Goal: Information Seeking & Learning: Learn about a topic

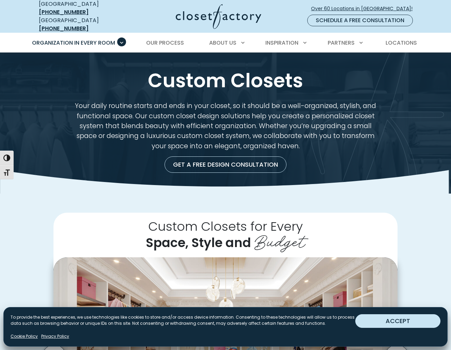
click at [391, 321] on button "ACCEPT" at bounding box center [397, 321] width 85 height 14
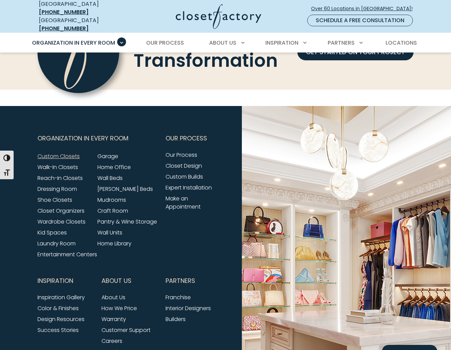
scroll to position [2069, 0]
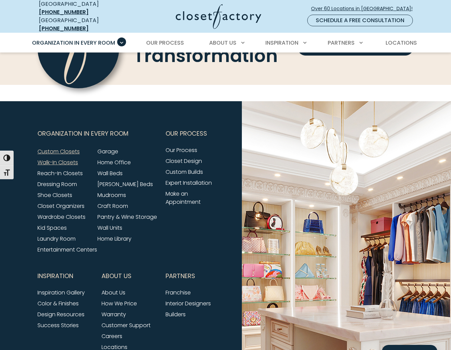
click at [72, 158] on link "Walk-In Closets" at bounding box center [57, 162] width 41 height 8
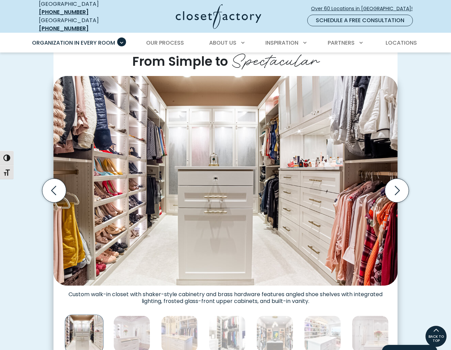
scroll to position [169, 0]
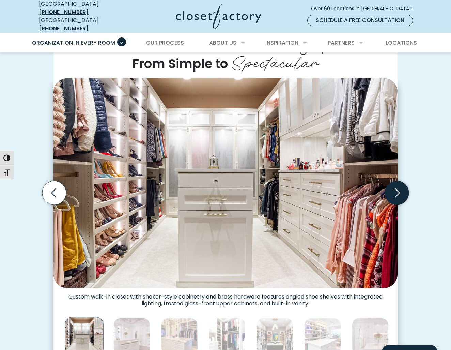
click at [390, 181] on icon "Next slide" at bounding box center [397, 193] width 24 height 24
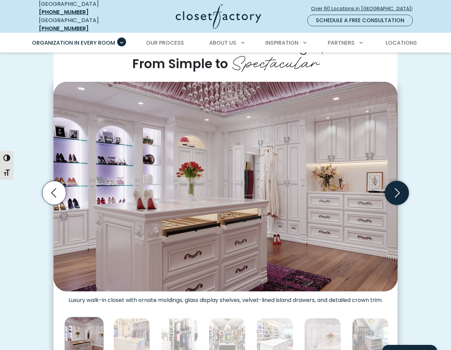
click at [390, 181] on icon "Next slide" at bounding box center [397, 193] width 24 height 24
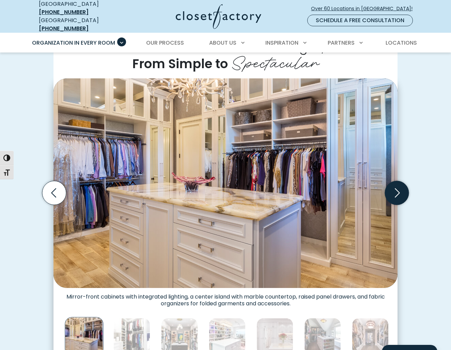
click at [391, 181] on icon "Next slide" at bounding box center [397, 193] width 24 height 24
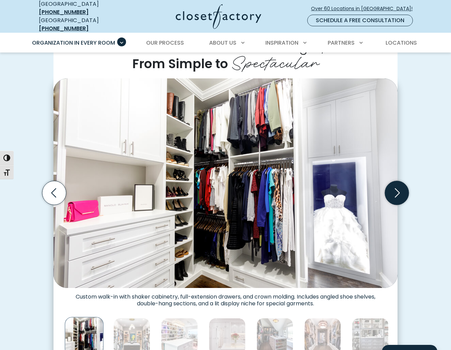
click at [391, 181] on icon "Next slide" at bounding box center [397, 193] width 24 height 24
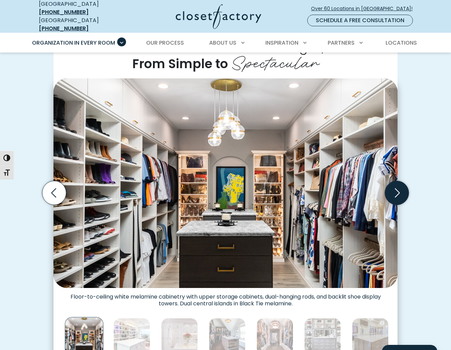
click at [391, 181] on icon "Next slide" at bounding box center [397, 193] width 24 height 24
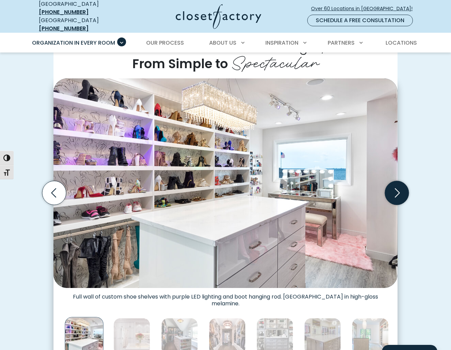
click at [391, 181] on icon "Next slide" at bounding box center [397, 193] width 24 height 24
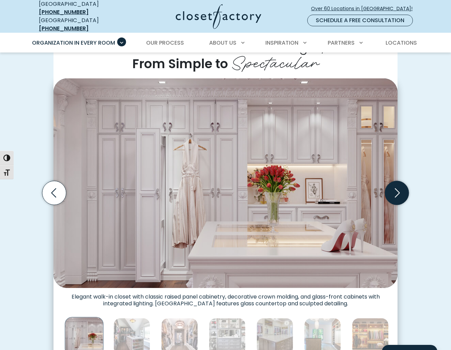
click at [391, 181] on icon "Next slide" at bounding box center [397, 193] width 24 height 24
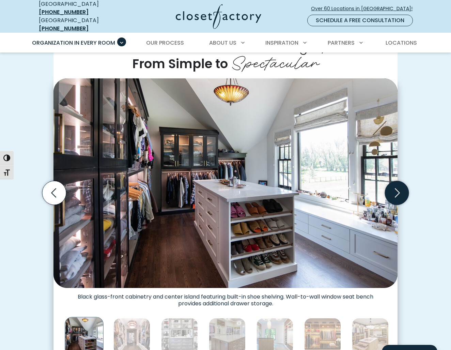
click at [391, 181] on icon "Next slide" at bounding box center [397, 193] width 24 height 24
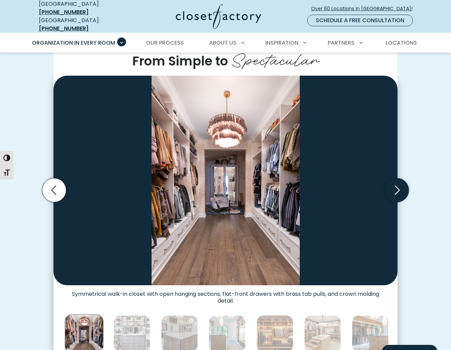
scroll to position [172, 1]
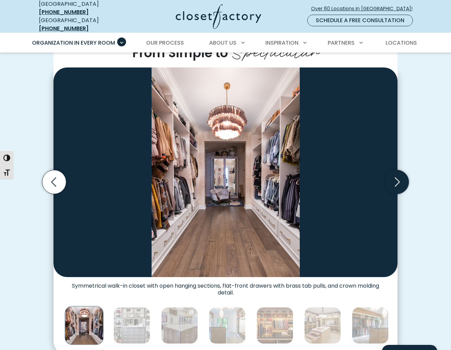
click at [391, 179] on icon "Next slide" at bounding box center [396, 181] width 29 height 29
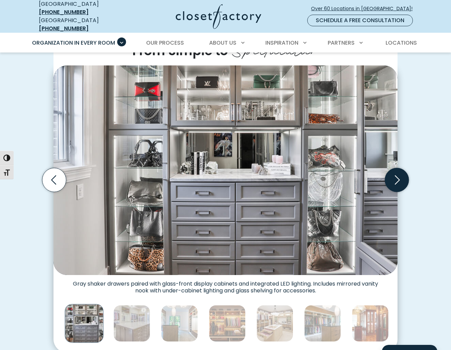
click at [391, 178] on icon "Next slide" at bounding box center [396, 179] width 29 height 29
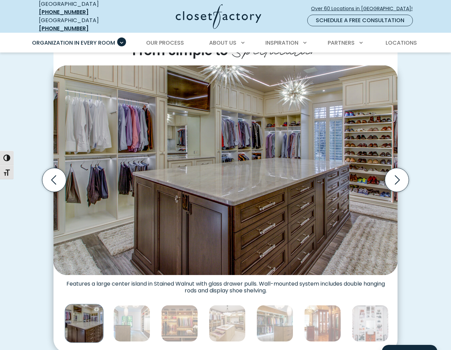
click at [391, 179] on img "Thumbnail Gallery" at bounding box center [225, 170] width 344 height 210
click at [396, 168] on icon "Next slide" at bounding box center [397, 180] width 24 height 24
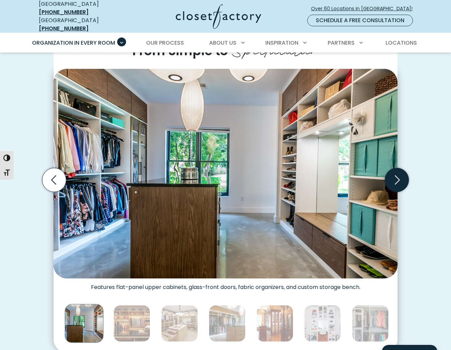
click at [396, 168] on icon "Next slide" at bounding box center [397, 180] width 24 height 24
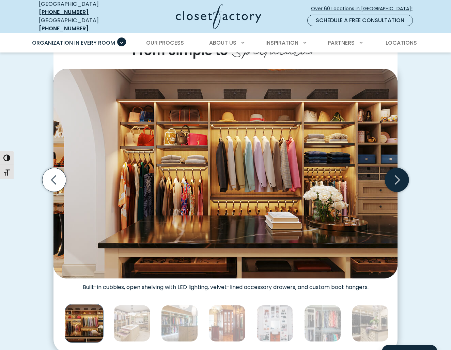
click at [397, 168] on icon "Next slide" at bounding box center [397, 180] width 24 height 24
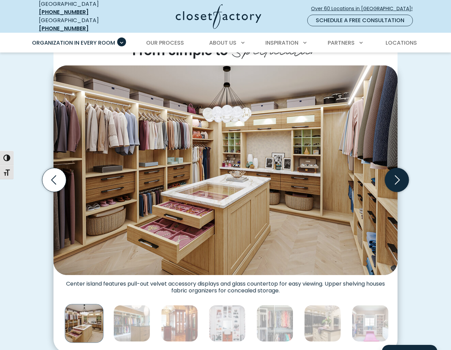
click at [396, 168] on icon "Next slide" at bounding box center [397, 180] width 24 height 24
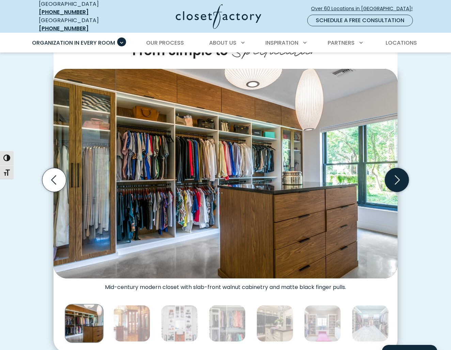
click at [396, 168] on icon "Next slide" at bounding box center [397, 180] width 24 height 24
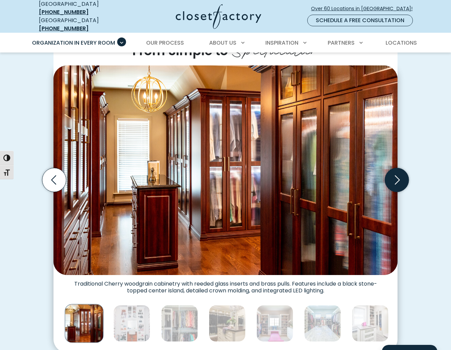
click at [396, 168] on icon "Next slide" at bounding box center [397, 180] width 24 height 24
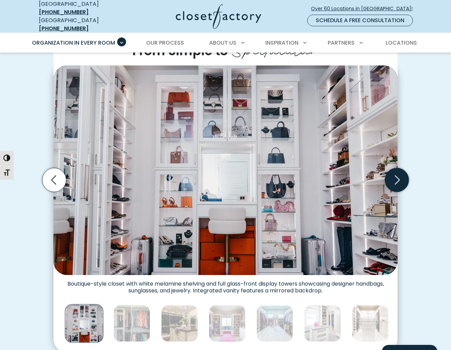
click at [395, 168] on icon "Next slide" at bounding box center [397, 180] width 24 height 24
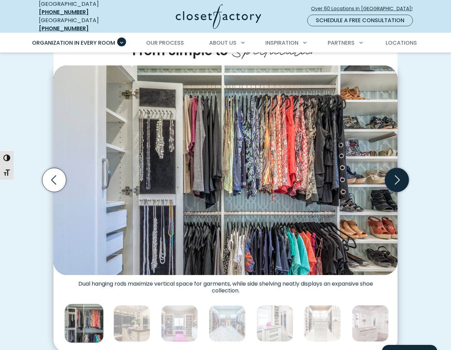
click at [394, 168] on icon "Next slide" at bounding box center [397, 180] width 24 height 24
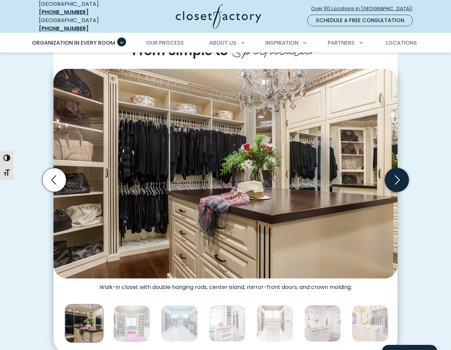
click at [394, 168] on icon "Next slide" at bounding box center [397, 180] width 24 height 24
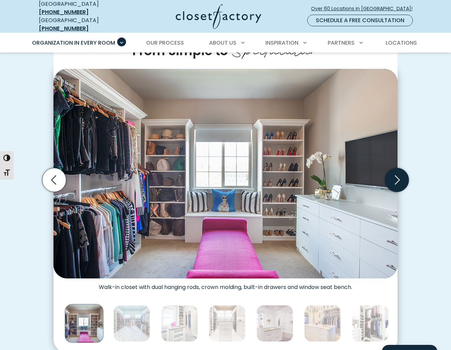
click at [394, 168] on icon "Next slide" at bounding box center [397, 180] width 24 height 24
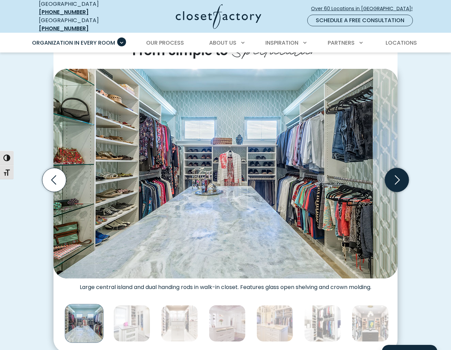
click at [394, 168] on icon "Next slide" at bounding box center [397, 180] width 24 height 24
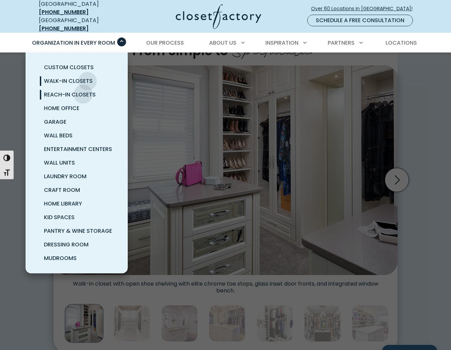
click at [83, 91] on span "Reach-In Closets" at bounding box center [70, 95] width 52 height 8
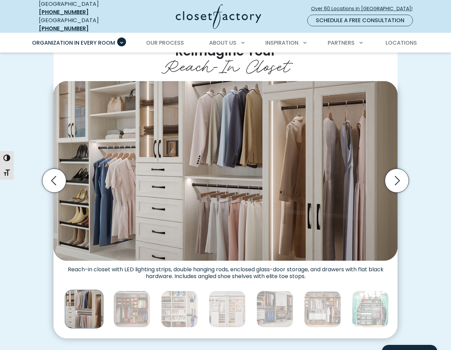
scroll to position [218, 0]
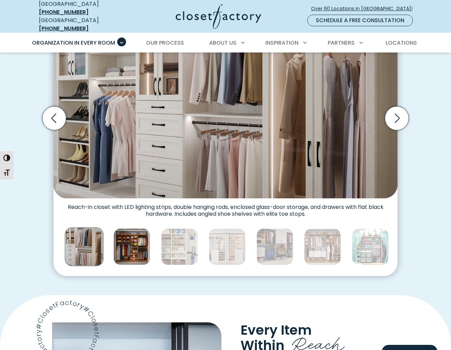
click at [139, 252] on img "Thumbnail Gallery" at bounding box center [131, 246] width 37 height 37
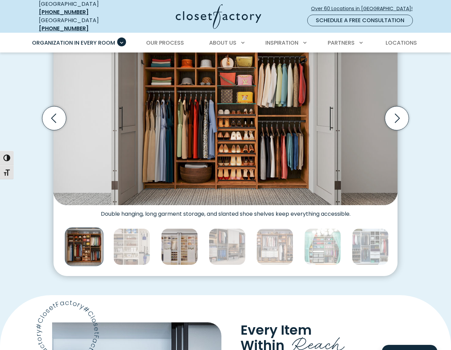
click at [181, 242] on img "Thumbnail Gallery" at bounding box center [179, 246] width 37 height 37
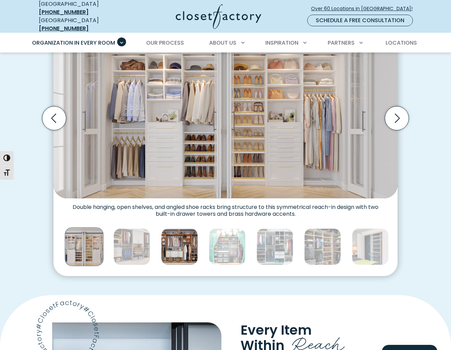
click at [189, 244] on img "Thumbnail Gallery" at bounding box center [179, 246] width 37 height 37
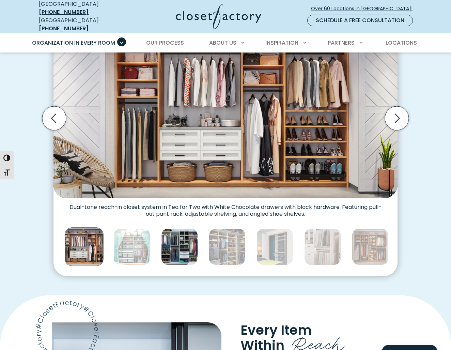
click at [189, 244] on img "Thumbnail Gallery" at bounding box center [179, 246] width 37 height 37
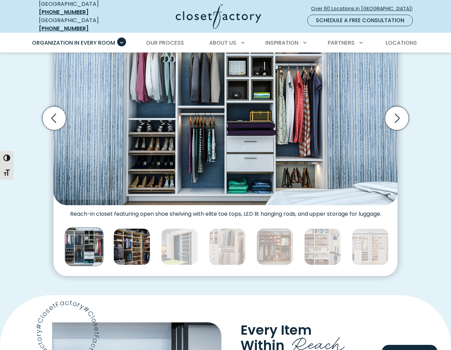
click at [122, 248] on img "Thumbnail Gallery" at bounding box center [131, 246] width 37 height 37
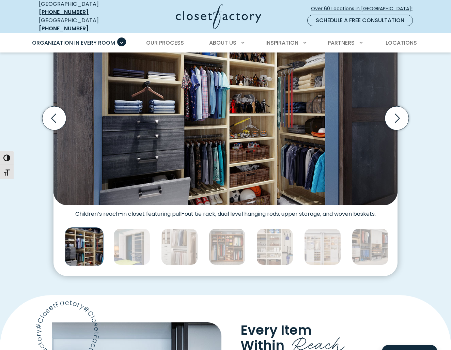
click at [80, 240] on img "Thumbnail Gallery" at bounding box center [84, 246] width 38 height 38
click at [174, 246] on img "Thumbnail Gallery" at bounding box center [179, 246] width 37 height 37
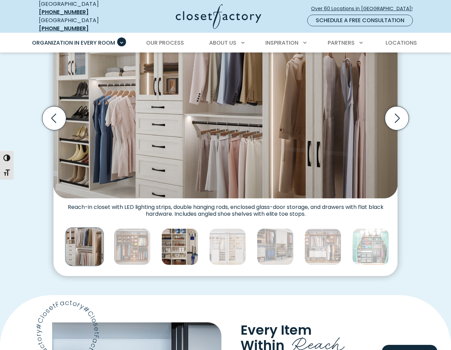
click at [182, 246] on img "Thumbnail Gallery" at bounding box center [179, 246] width 37 height 37
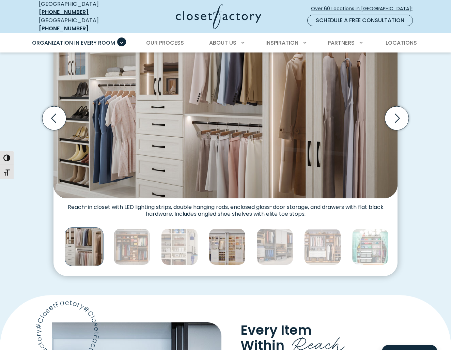
click at [213, 241] on img "Thumbnail Gallery" at bounding box center [227, 246] width 37 height 37
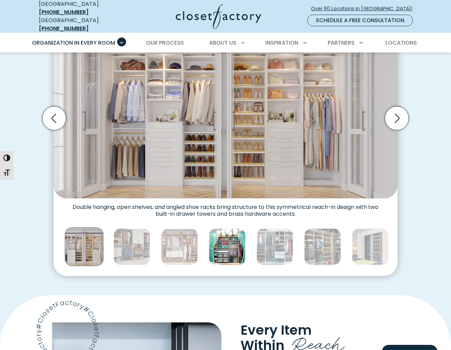
click at [232, 238] on img "Thumbnail Gallery" at bounding box center [227, 246] width 37 height 37
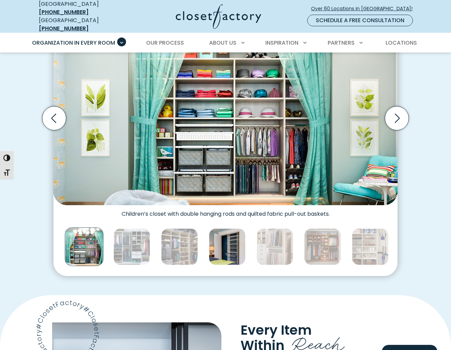
click at [237, 240] on img "Thumbnail Gallery" at bounding box center [227, 246] width 37 height 37
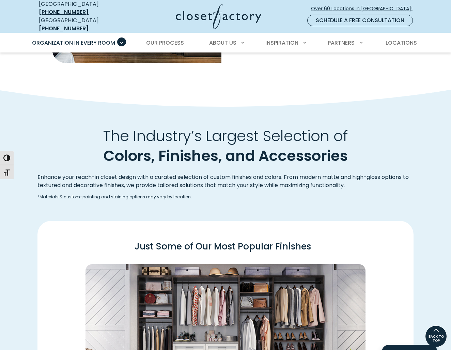
scroll to position [686, 0]
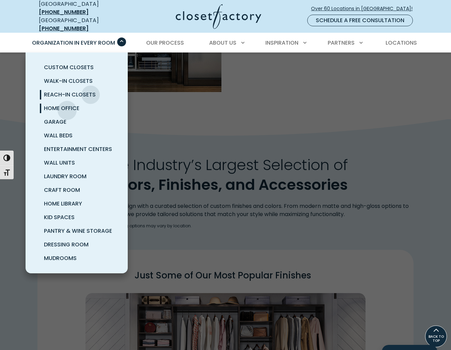
click at [67, 105] on span "Home Office" at bounding box center [61, 108] width 35 height 8
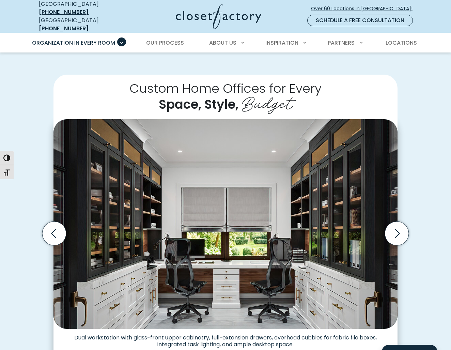
scroll to position [137, 0]
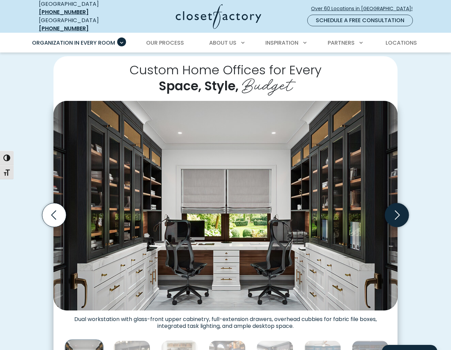
click at [393, 212] on icon "Next slide" at bounding box center [397, 215] width 24 height 24
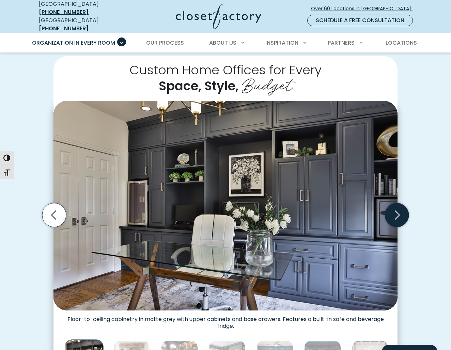
click at [393, 212] on icon "Next slide" at bounding box center [397, 215] width 24 height 24
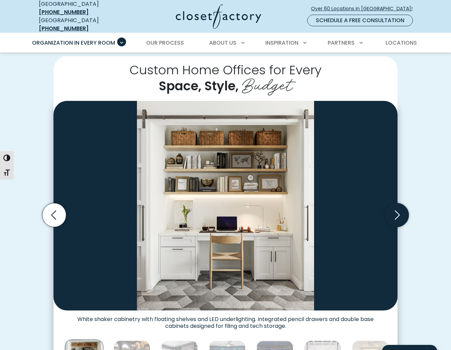
click at [393, 212] on icon "Next slide" at bounding box center [397, 215] width 24 height 24
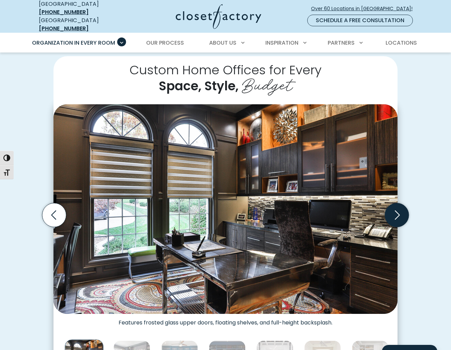
click at [394, 212] on icon "Next slide" at bounding box center [397, 215] width 24 height 24
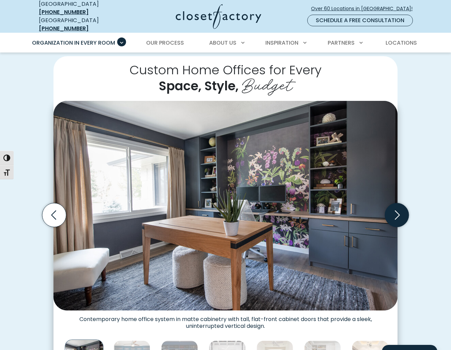
click at [394, 212] on icon "Next slide" at bounding box center [397, 215] width 24 height 24
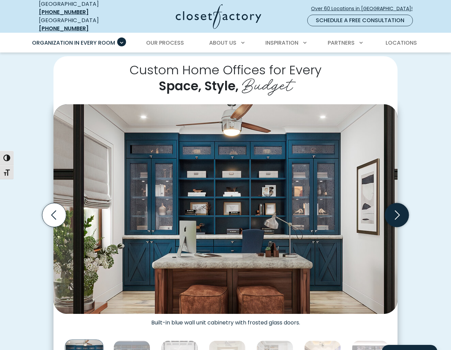
click at [394, 212] on icon "Next slide" at bounding box center [397, 215] width 24 height 24
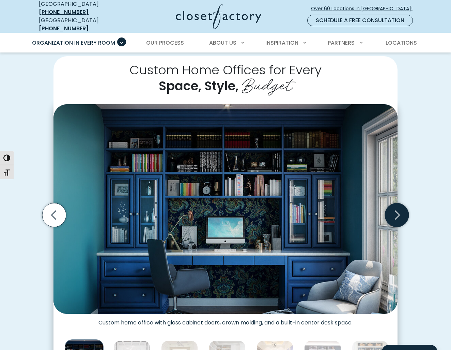
click at [394, 212] on icon "Next slide" at bounding box center [397, 215] width 24 height 24
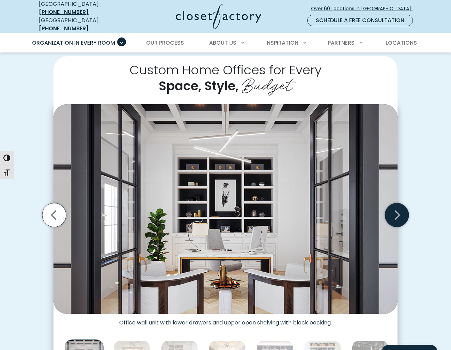
click at [394, 212] on icon "Next slide" at bounding box center [397, 215] width 24 height 24
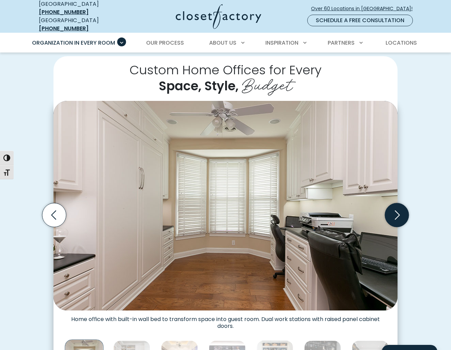
click at [394, 212] on icon "Next slide" at bounding box center [397, 215] width 24 height 24
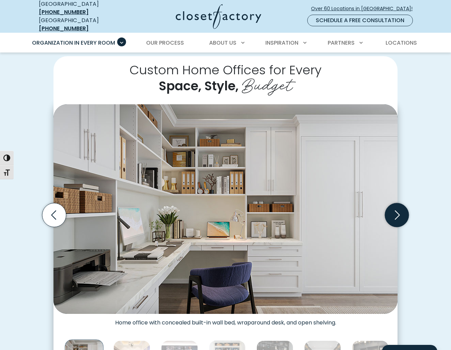
click at [394, 212] on icon "Next slide" at bounding box center [397, 215] width 24 height 24
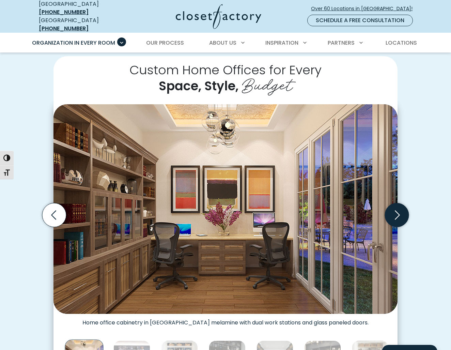
click at [395, 212] on icon "Next slide" at bounding box center [397, 215] width 24 height 24
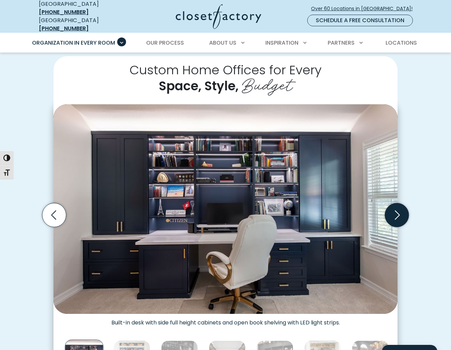
click at [395, 212] on icon "Next slide" at bounding box center [397, 215] width 24 height 24
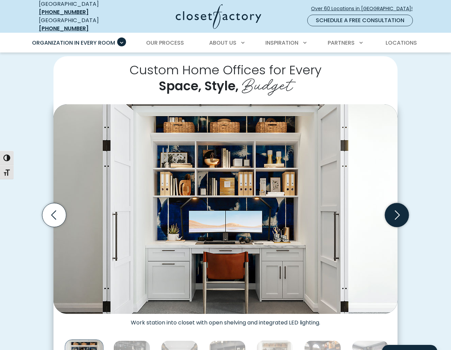
click at [395, 211] on icon "Next slide" at bounding box center [397, 215] width 24 height 24
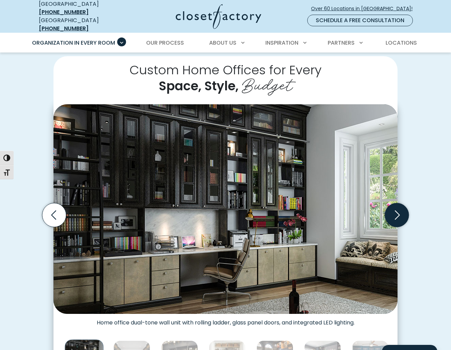
click at [395, 211] on icon "Next slide" at bounding box center [397, 215] width 24 height 24
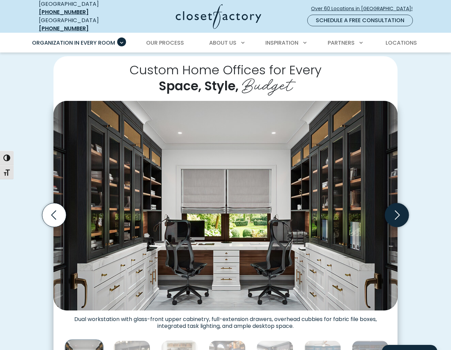
click at [395, 211] on icon "Next slide" at bounding box center [397, 215] width 24 height 24
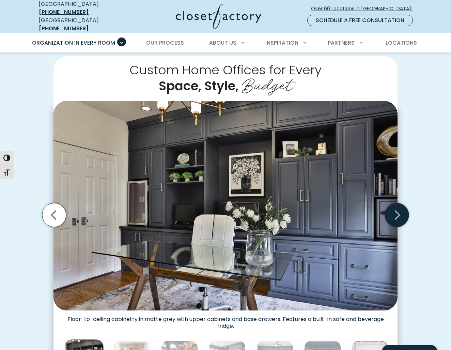
click at [396, 213] on icon "Next slide" at bounding box center [397, 215] width 24 height 24
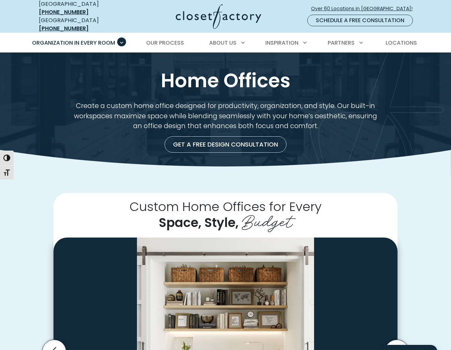
scroll to position [0, 0]
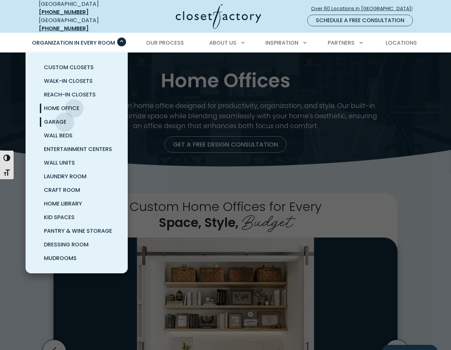
click at [65, 118] on span "Garage" at bounding box center [55, 122] width 22 height 8
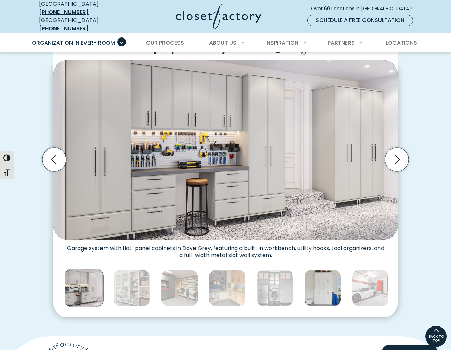
scroll to position [187, 0]
click at [395, 153] on icon "Next slide" at bounding box center [397, 160] width 24 height 24
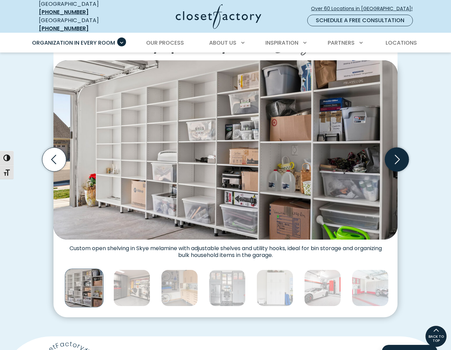
click at [395, 153] on icon "Next slide" at bounding box center [397, 160] width 24 height 24
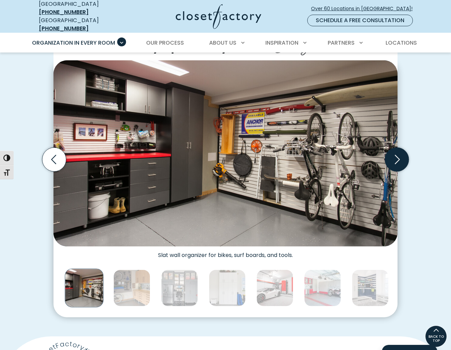
click at [395, 153] on icon "Next slide" at bounding box center [397, 160] width 24 height 24
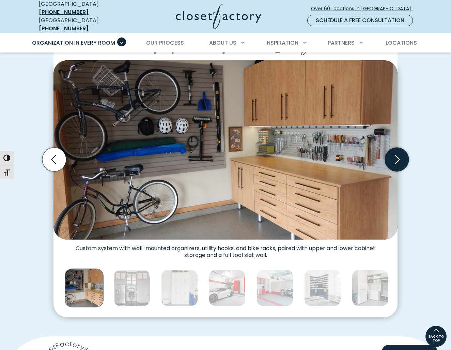
click at [395, 153] on icon "Next slide" at bounding box center [397, 160] width 24 height 24
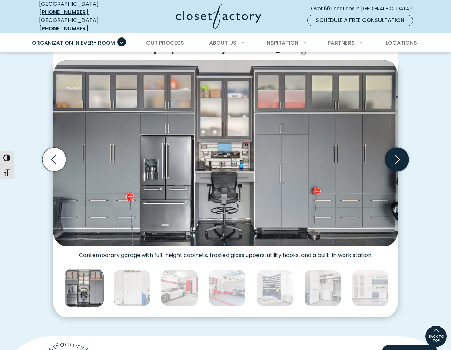
click at [392, 152] on icon "Next slide" at bounding box center [397, 160] width 24 height 24
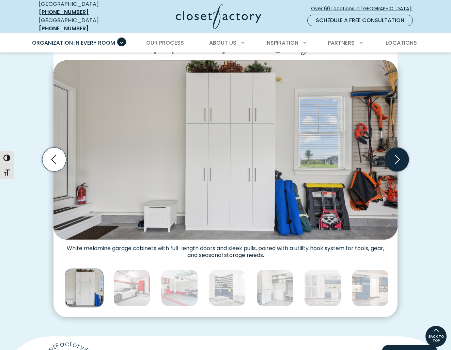
click at [391, 151] on icon "Next slide" at bounding box center [397, 160] width 24 height 24
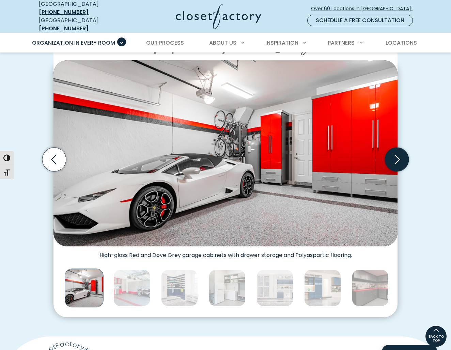
click at [391, 151] on icon "Next slide" at bounding box center [397, 160] width 24 height 24
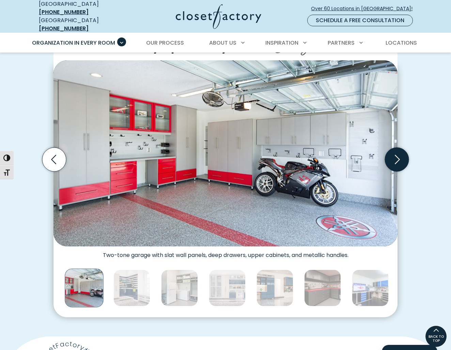
click at [391, 151] on icon "Next slide" at bounding box center [397, 160] width 24 height 24
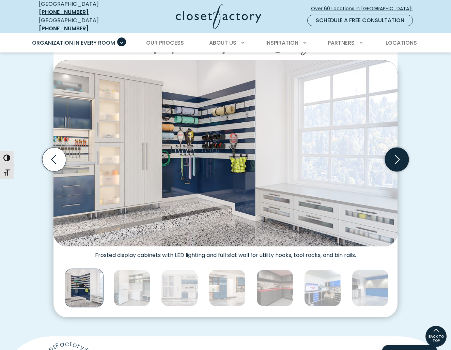
click at [392, 152] on icon "Next slide" at bounding box center [397, 160] width 24 height 24
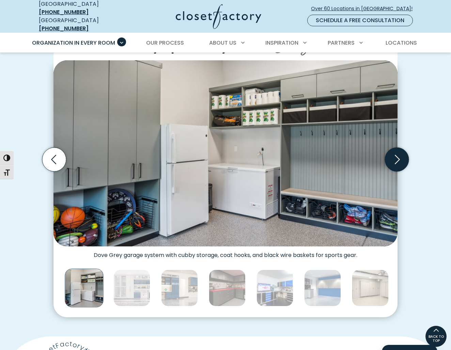
click at [392, 152] on icon "Next slide" at bounding box center [397, 160] width 24 height 24
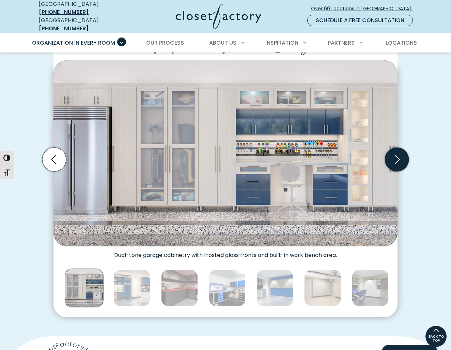
click at [388, 156] on icon "Next slide" at bounding box center [397, 160] width 24 height 24
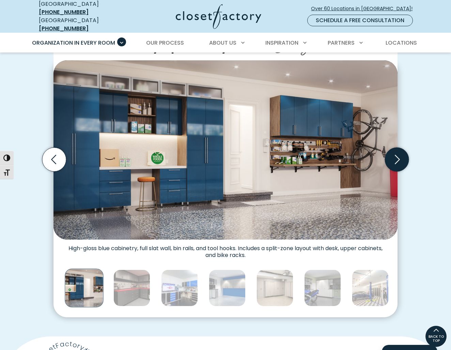
click at [388, 156] on icon "Next slide" at bounding box center [397, 160] width 24 height 24
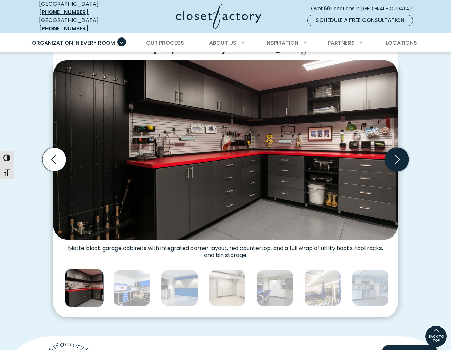
click at [388, 156] on icon "Next slide" at bounding box center [397, 160] width 24 height 24
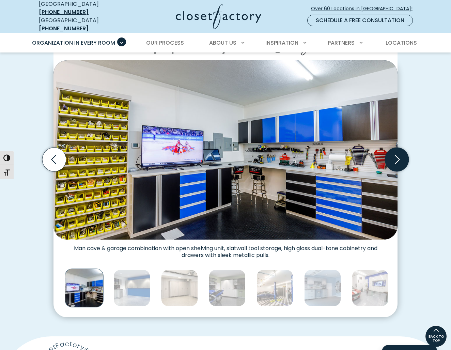
click at [393, 154] on icon "Next slide" at bounding box center [397, 160] width 24 height 24
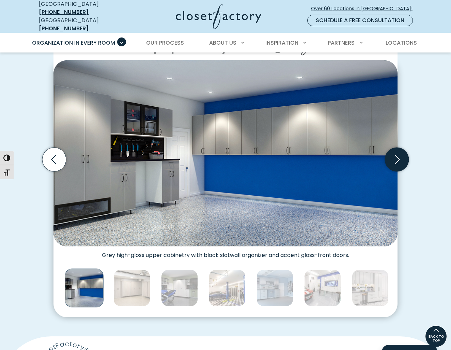
click at [393, 154] on icon "Next slide" at bounding box center [397, 160] width 24 height 24
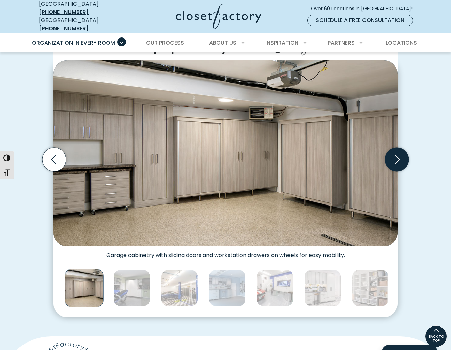
click at [393, 154] on icon "Next slide" at bounding box center [397, 160] width 24 height 24
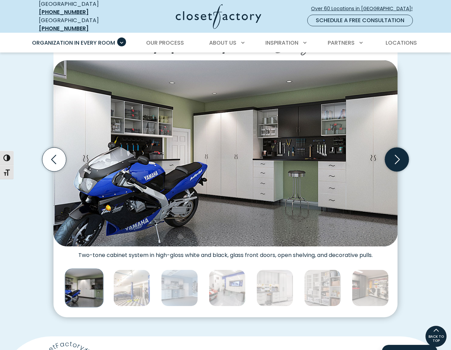
click at [393, 154] on icon "Next slide" at bounding box center [397, 160] width 24 height 24
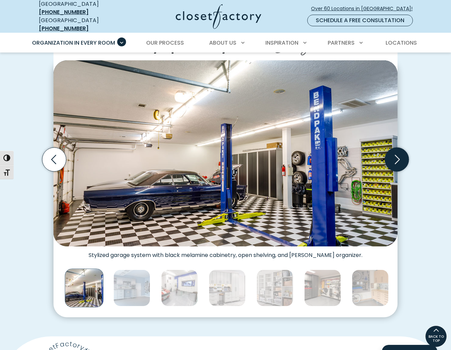
click at [393, 154] on icon "Next slide" at bounding box center [397, 160] width 24 height 24
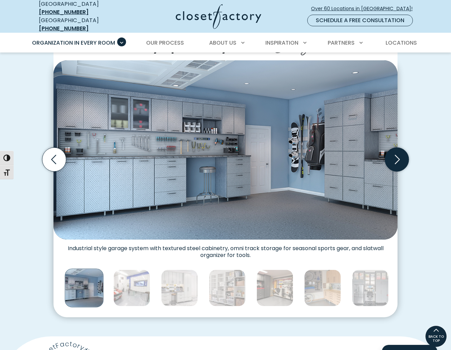
click at [393, 154] on icon "Next slide" at bounding box center [397, 160] width 24 height 24
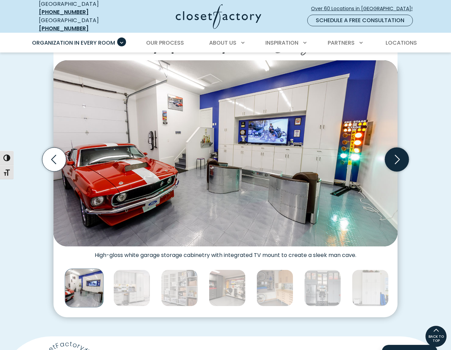
click at [393, 154] on icon "Next slide" at bounding box center [397, 160] width 24 height 24
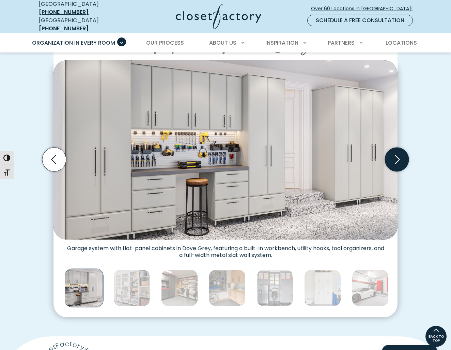
click at [393, 154] on icon "Next slide" at bounding box center [397, 160] width 24 height 24
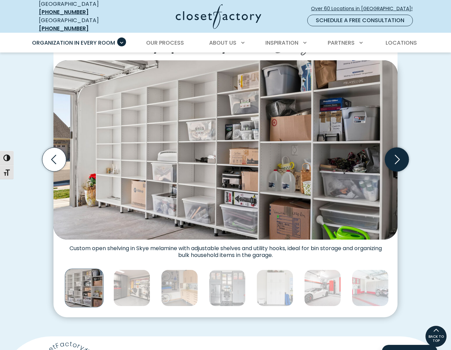
click at [393, 154] on icon "Next slide" at bounding box center [397, 160] width 24 height 24
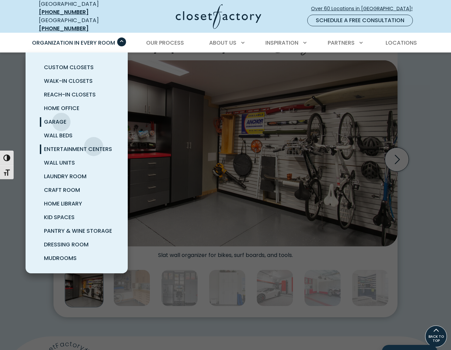
click at [94, 145] on span "Entertainment Centers" at bounding box center [78, 149] width 68 height 8
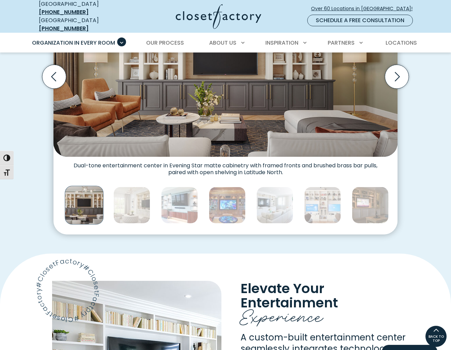
scroll to position [268, 0]
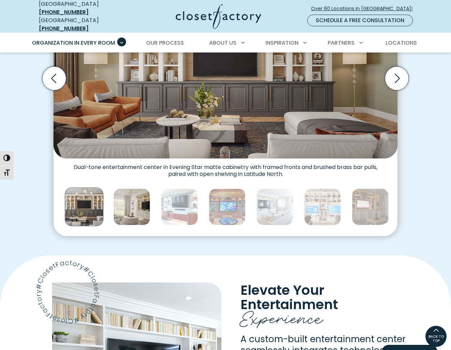
click at [139, 206] on img "Thumbnail Gallery" at bounding box center [131, 206] width 37 height 37
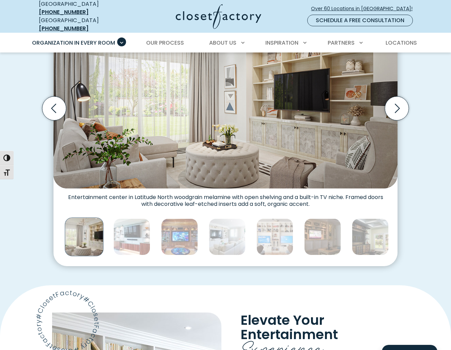
scroll to position [239, 0]
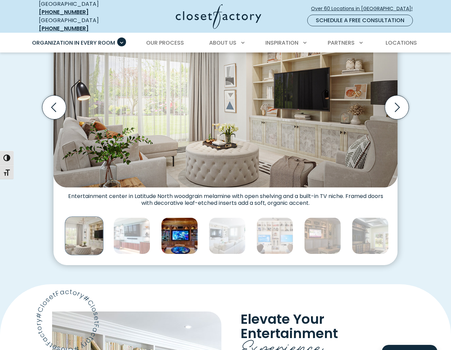
click at [180, 229] on img "Thumbnail Gallery" at bounding box center [179, 235] width 37 height 37
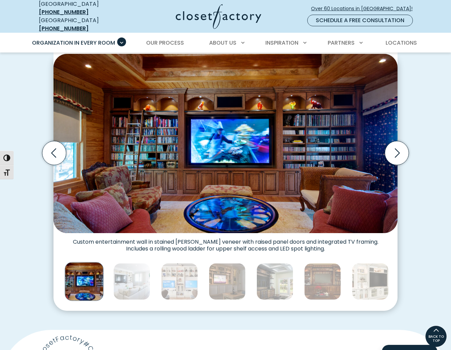
scroll to position [194, 0]
click at [223, 276] on img "Thumbnail Gallery" at bounding box center [227, 281] width 37 height 37
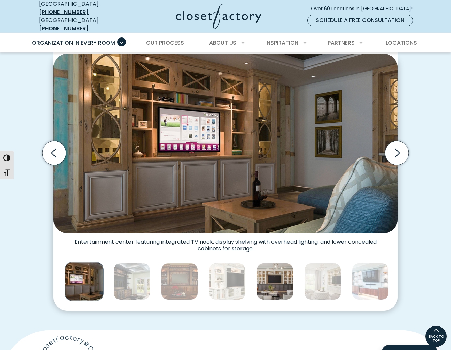
click at [262, 280] on img "Thumbnail Gallery" at bounding box center [275, 281] width 37 height 37
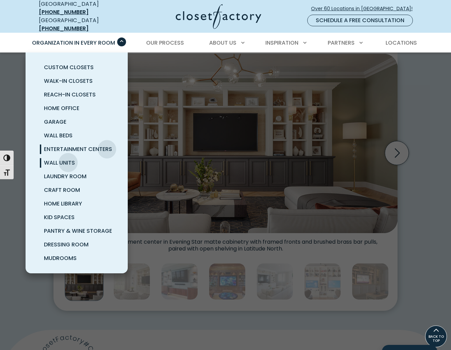
click at [68, 159] on span "Wall Units" at bounding box center [59, 163] width 31 height 8
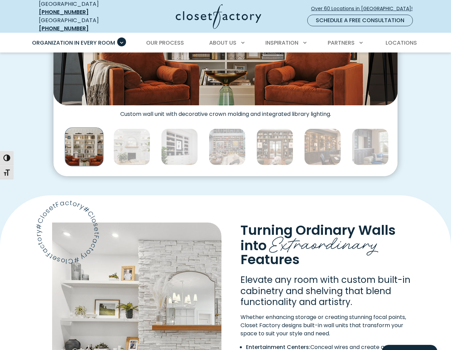
scroll to position [342, 0]
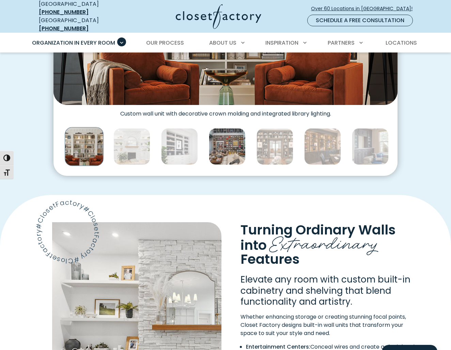
click at [224, 146] on img "Thumbnail Gallery" at bounding box center [227, 146] width 37 height 37
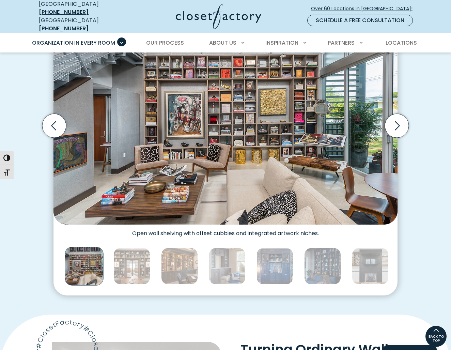
scroll to position [224, 0]
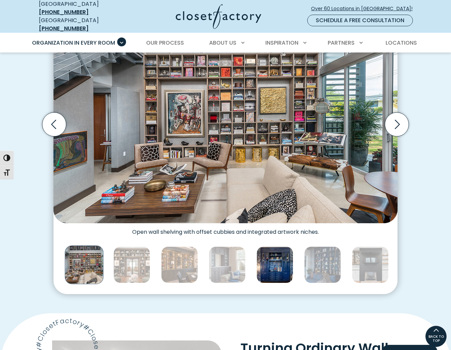
click at [261, 246] on img "Thumbnail Gallery" at bounding box center [275, 264] width 37 height 37
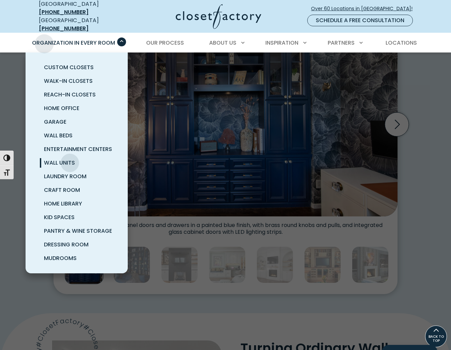
click at [45, 40] on span "Organization in Every Room" at bounding box center [73, 43] width 83 height 8
click at [73, 172] on span "Laundry Room" at bounding box center [65, 176] width 43 height 8
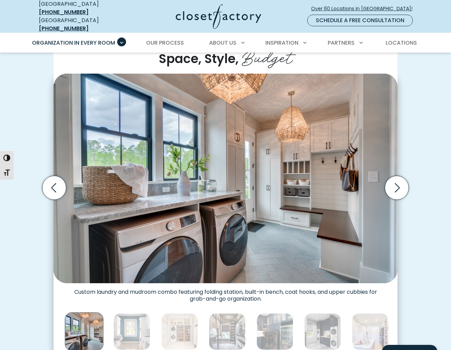
scroll to position [164, 0]
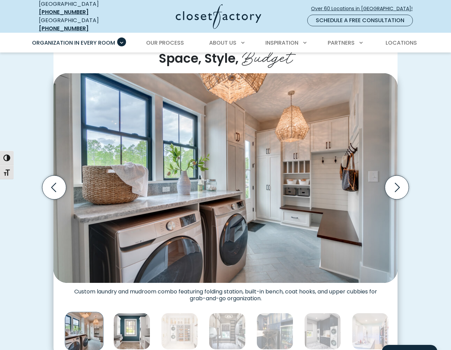
click at [125, 313] on img "Thumbnail Gallery" at bounding box center [131, 331] width 37 height 37
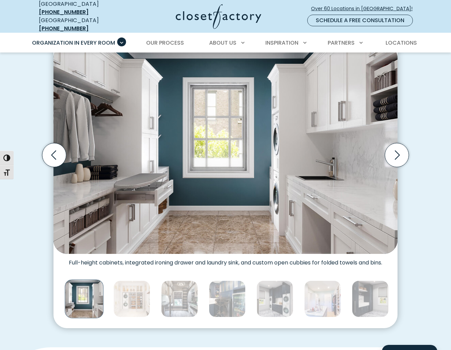
scroll to position [197, 0]
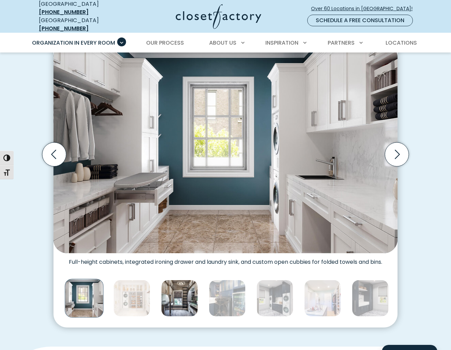
click at [170, 302] on img "Thumbnail Gallery" at bounding box center [179, 298] width 37 height 37
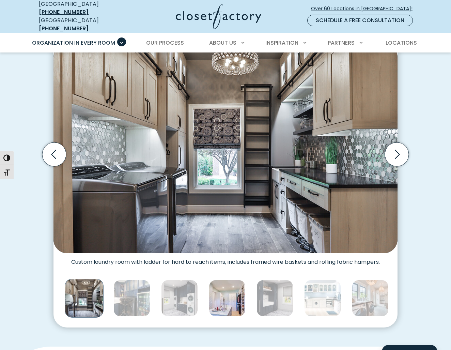
click at [216, 296] on img "Thumbnail Gallery" at bounding box center [227, 298] width 37 height 37
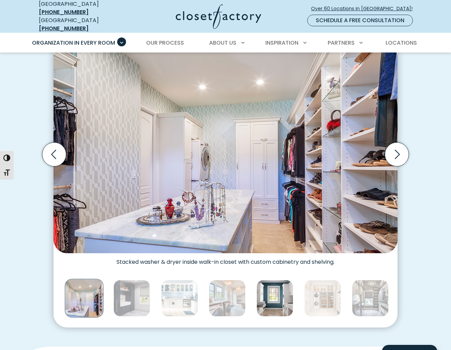
click at [271, 293] on img "Thumbnail Gallery" at bounding box center [275, 298] width 37 height 37
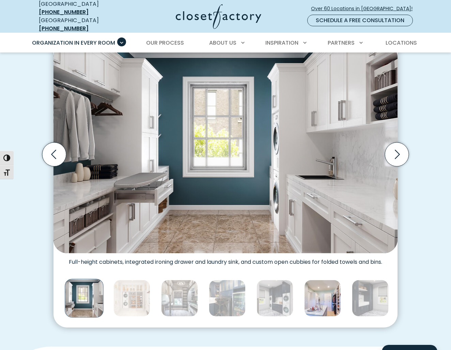
click at [311, 298] on img "Thumbnail Gallery" at bounding box center [322, 298] width 37 height 37
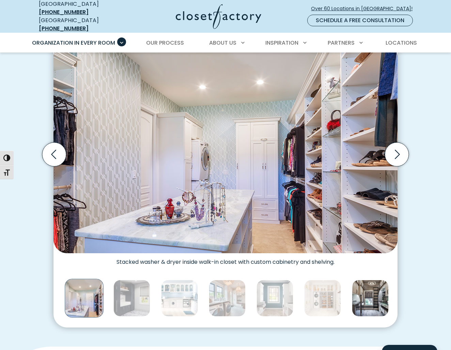
click at [358, 300] on img "Thumbnail Gallery" at bounding box center [370, 298] width 37 height 37
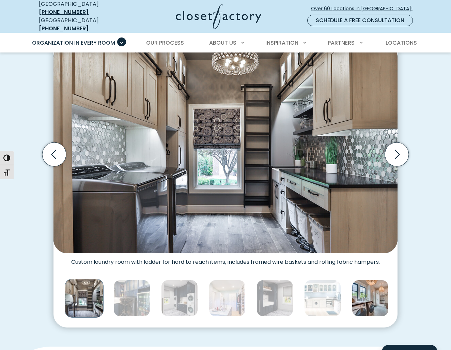
click at [370, 299] on img "Thumbnail Gallery" at bounding box center [370, 298] width 37 height 37
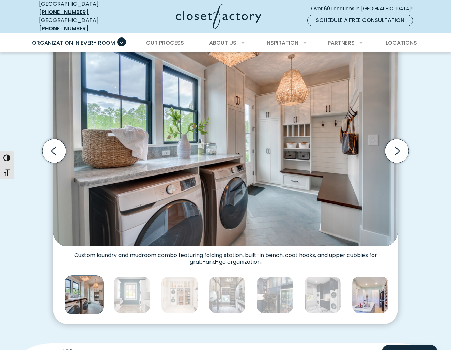
scroll to position [201, 0]
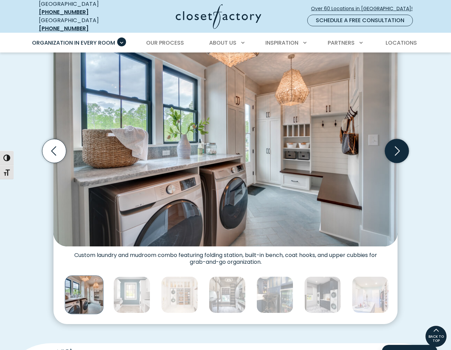
click at [389, 154] on icon "Next slide" at bounding box center [397, 151] width 24 height 24
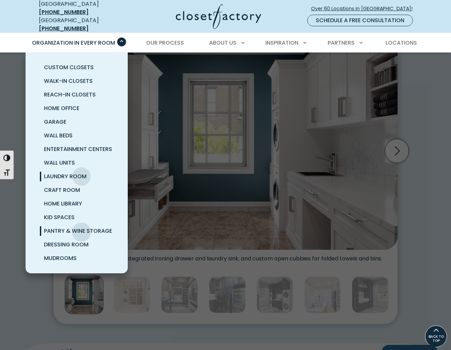
click at [81, 227] on span "Pantry & Wine Storage" at bounding box center [78, 231] width 68 height 8
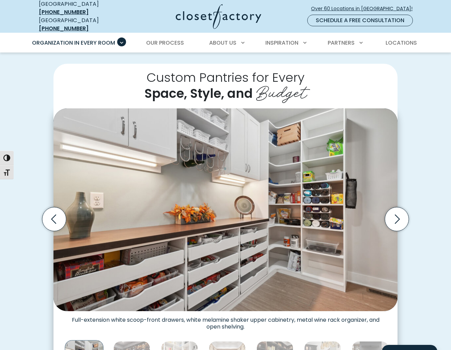
scroll to position [165, 0]
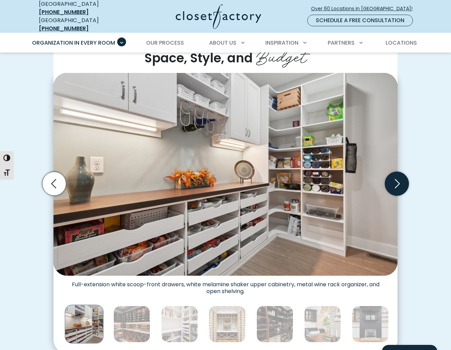
click at [393, 185] on icon "Next slide" at bounding box center [397, 184] width 24 height 24
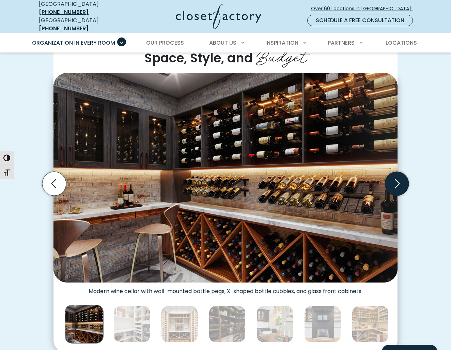
click at [393, 185] on icon "Next slide" at bounding box center [397, 184] width 24 height 24
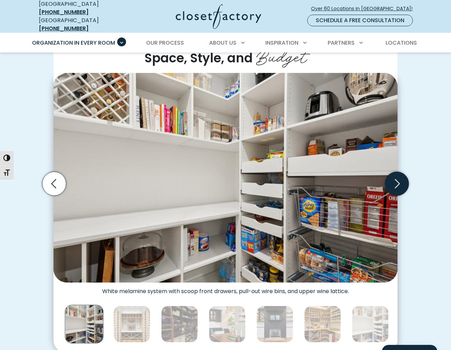
click at [393, 185] on icon "Next slide" at bounding box center [397, 184] width 24 height 24
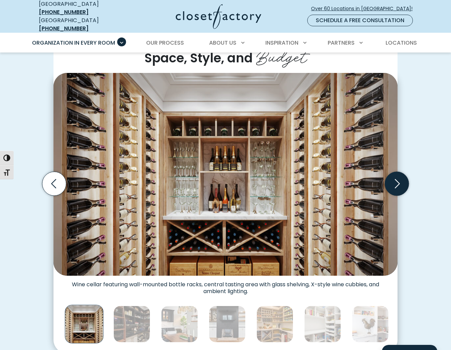
click at [393, 185] on icon "Next slide" at bounding box center [397, 184] width 24 height 24
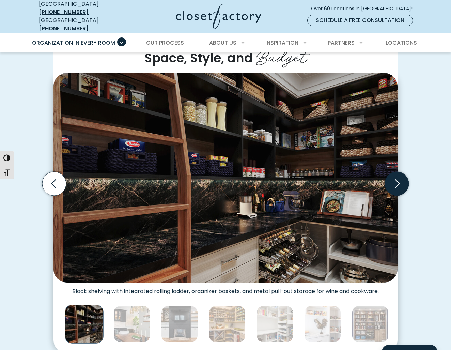
click at [394, 185] on icon "Next slide" at bounding box center [397, 184] width 24 height 24
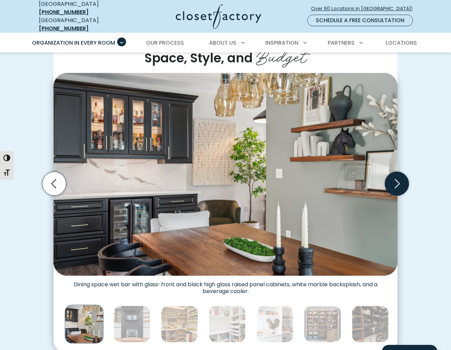
click at [394, 185] on icon "Next slide" at bounding box center [397, 184] width 24 height 24
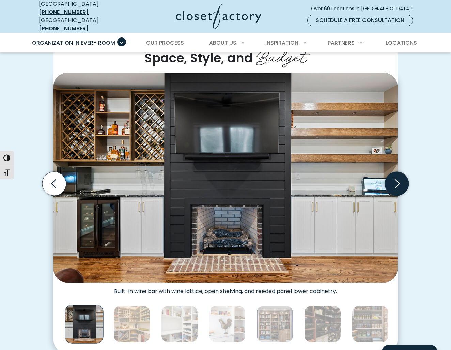
click at [394, 186] on icon "Next slide" at bounding box center [397, 184] width 24 height 24
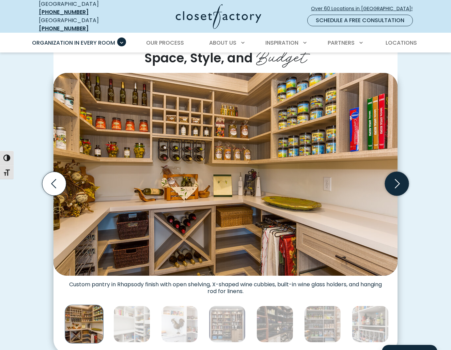
click at [394, 186] on icon "Next slide" at bounding box center [397, 184] width 24 height 24
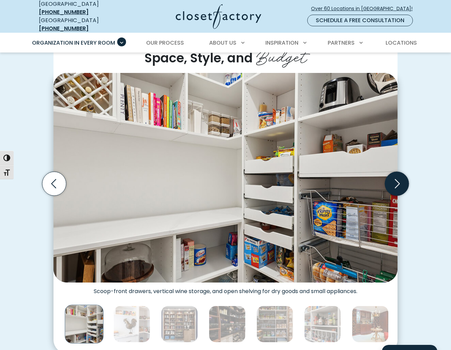
click at [394, 186] on icon "Next slide" at bounding box center [397, 184] width 24 height 24
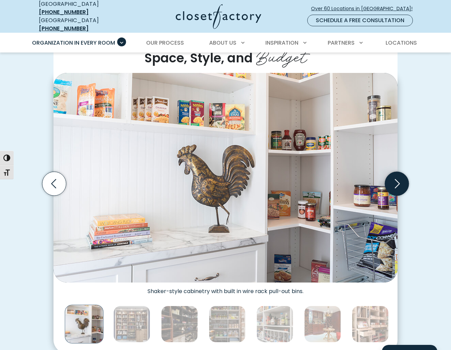
click at [394, 186] on icon "Next slide" at bounding box center [397, 184] width 24 height 24
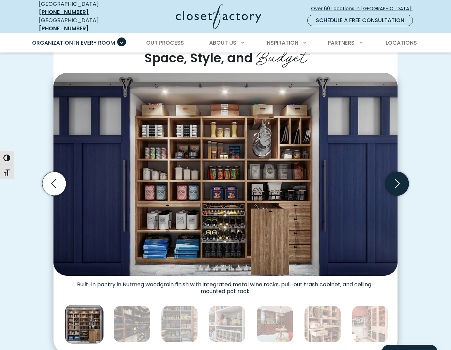
click at [394, 186] on icon "Next slide" at bounding box center [397, 184] width 24 height 24
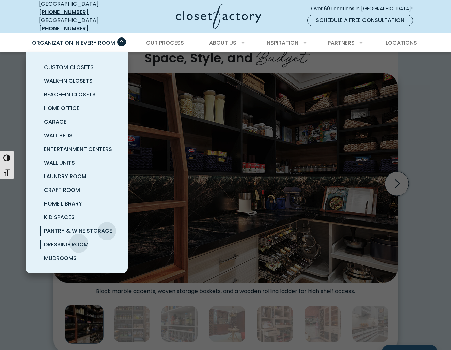
click at [79, 241] on span "Dressing Room" at bounding box center [66, 245] width 45 height 8
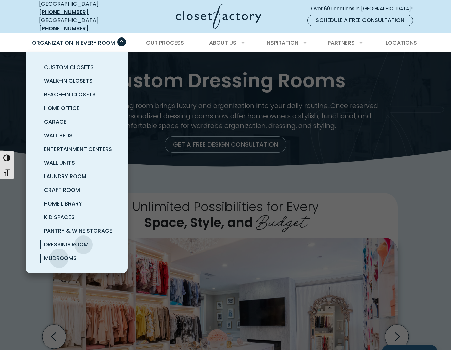
click at [59, 254] on span "Mudrooms" at bounding box center [60, 258] width 33 height 8
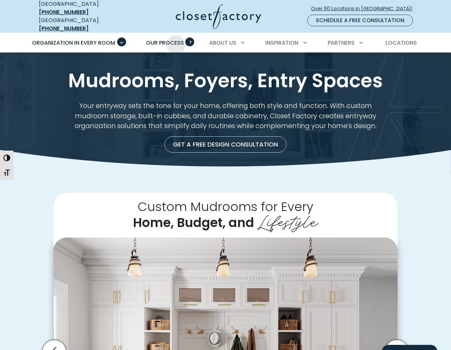
click at [176, 40] on span "Our Process" at bounding box center [165, 43] width 38 height 8
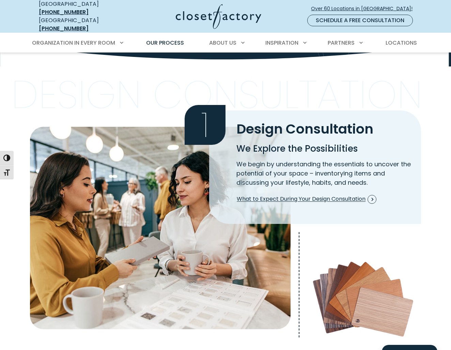
scroll to position [107, 0]
